Goal: Information Seeking & Learning: Understand process/instructions

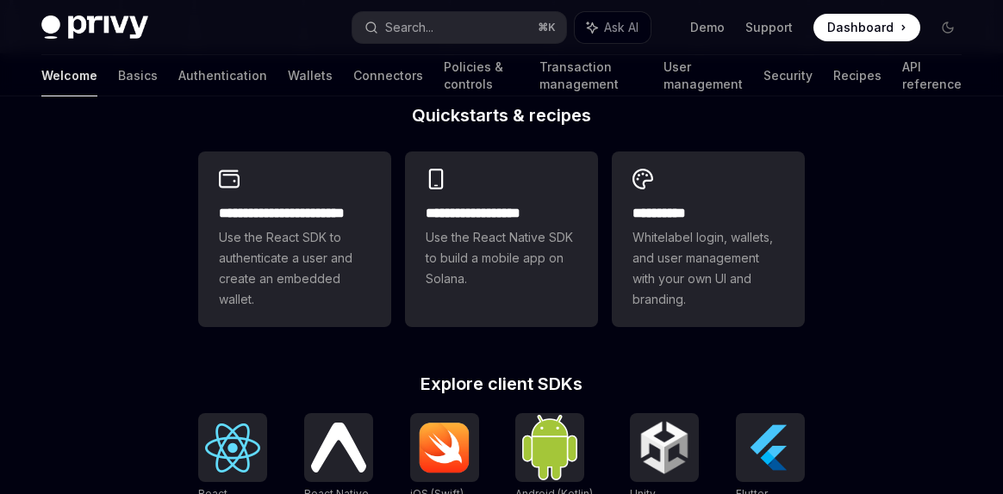
scroll to position [741, 0]
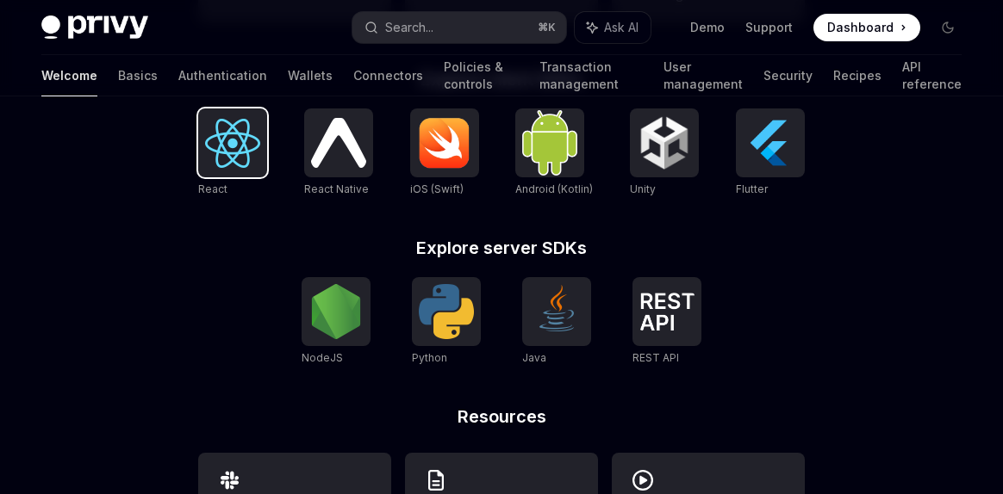
click at [226, 161] on img at bounding box center [232, 143] width 55 height 49
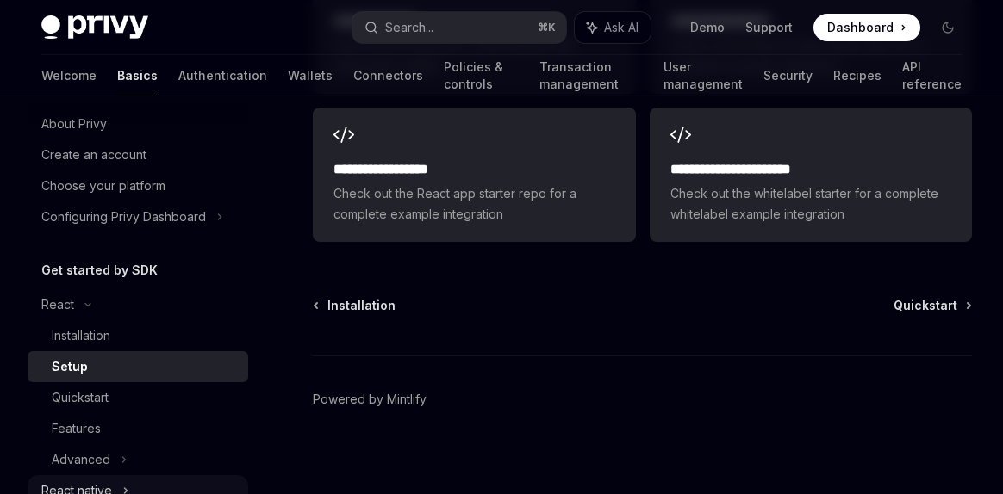
scroll to position [113, 0]
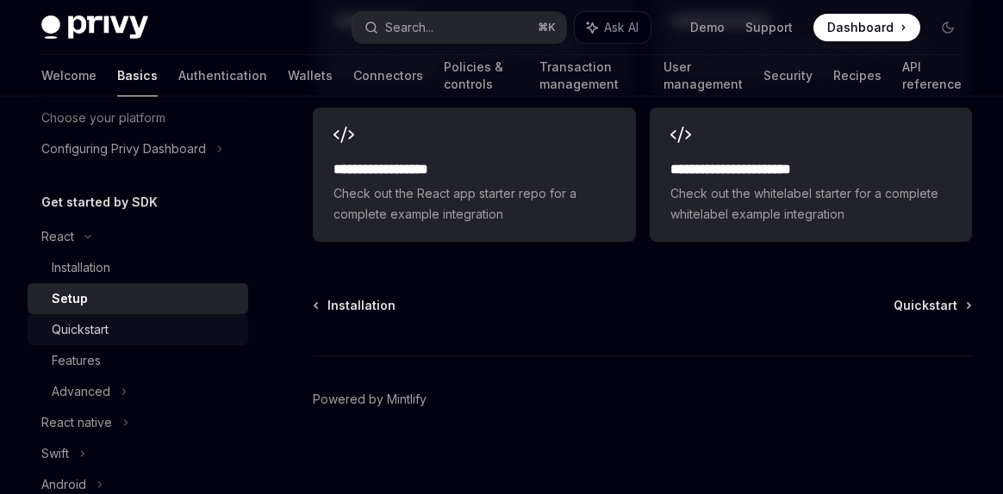
click at [109, 342] on link "Quickstart" at bounding box center [138, 329] width 221 height 31
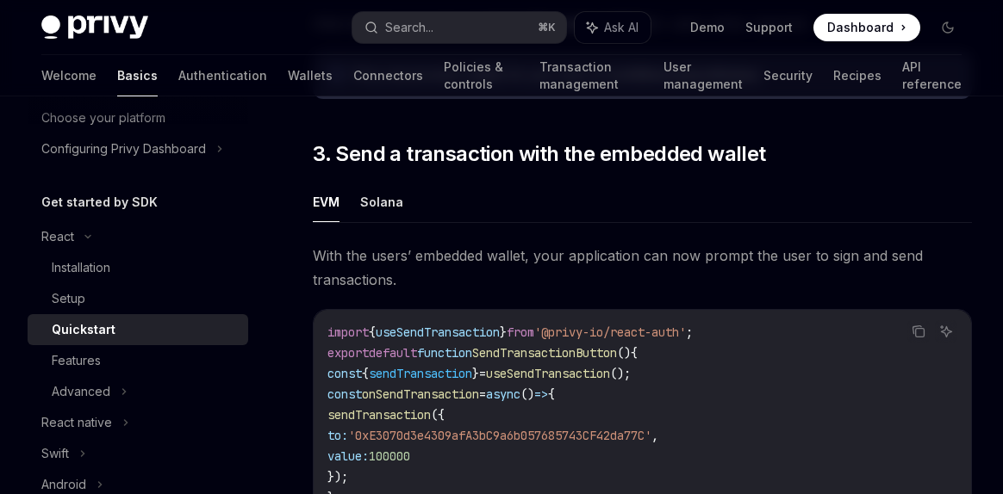
scroll to position [1452, 0]
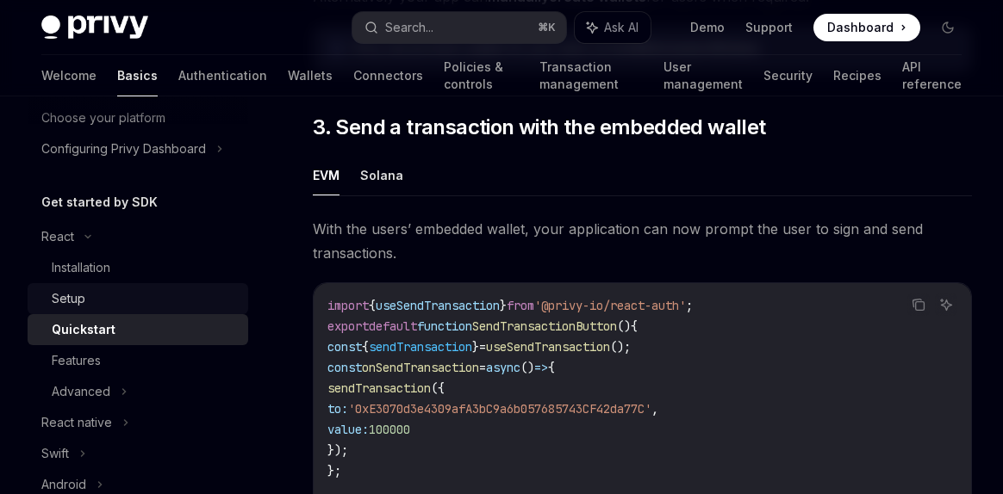
click at [66, 302] on div "Setup" at bounding box center [69, 299] width 34 height 21
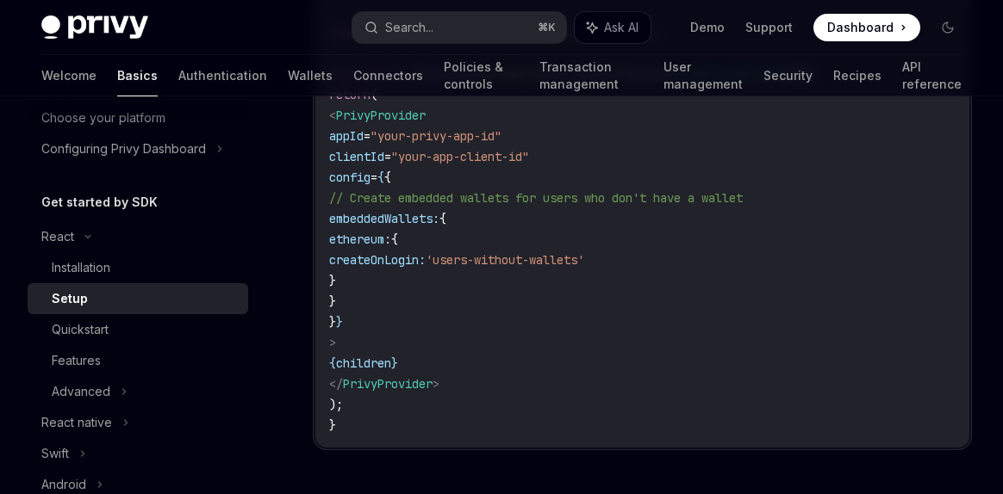
scroll to position [795, 0]
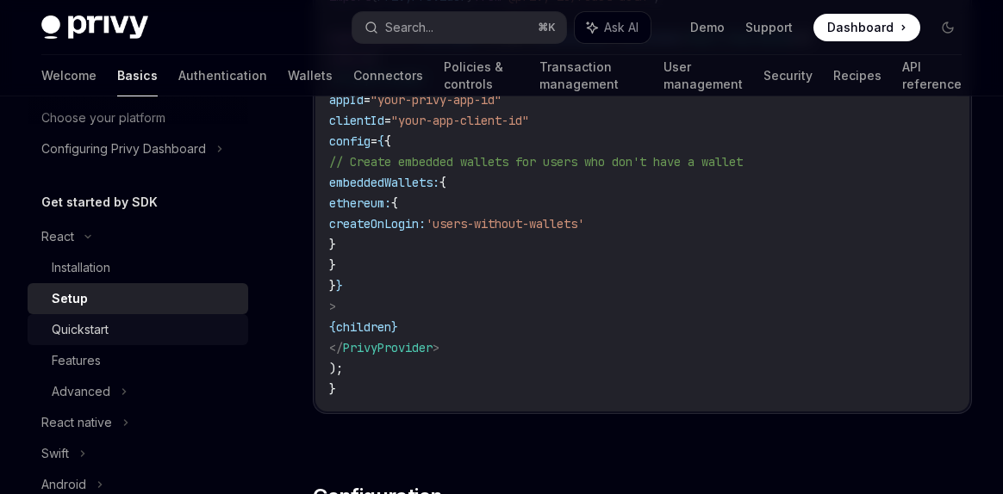
click at [127, 337] on div "Quickstart" at bounding box center [145, 330] width 186 height 21
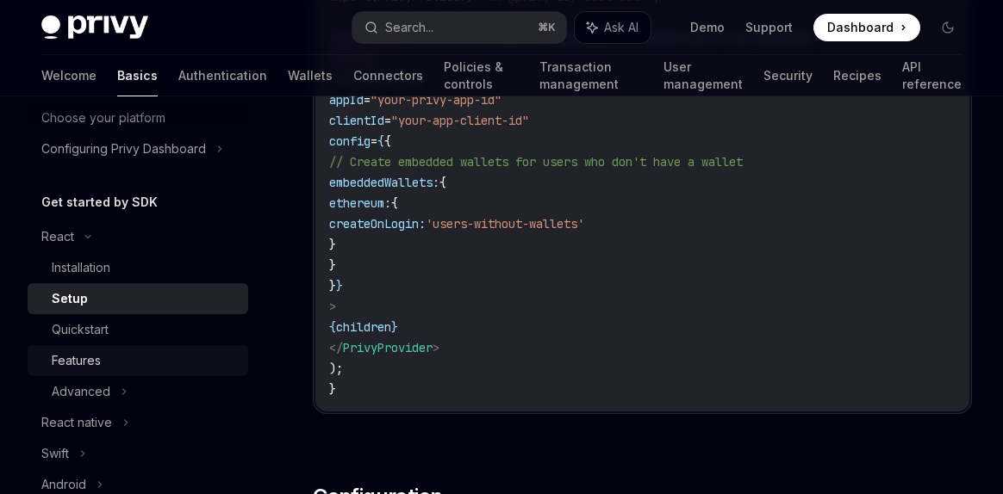
type textarea "*"
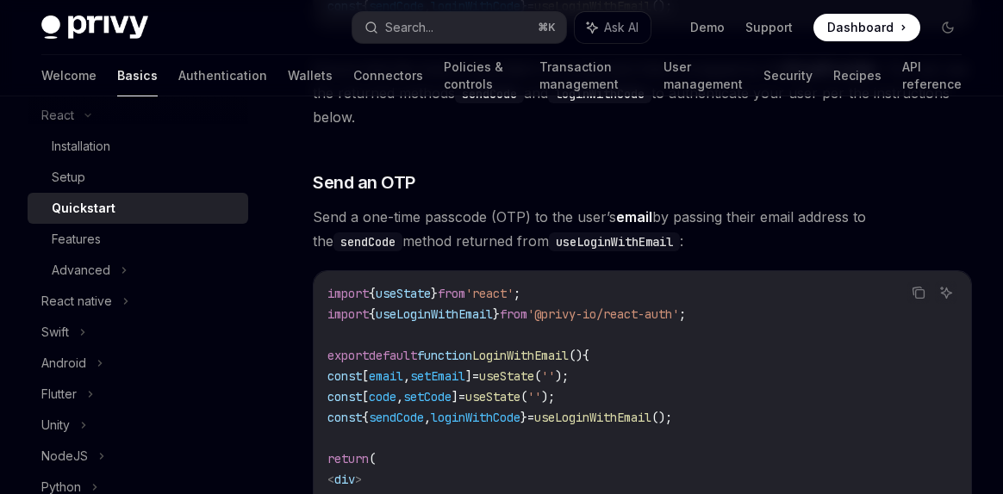
scroll to position [866, 0]
